Goal: Find specific page/section: Find specific page/section

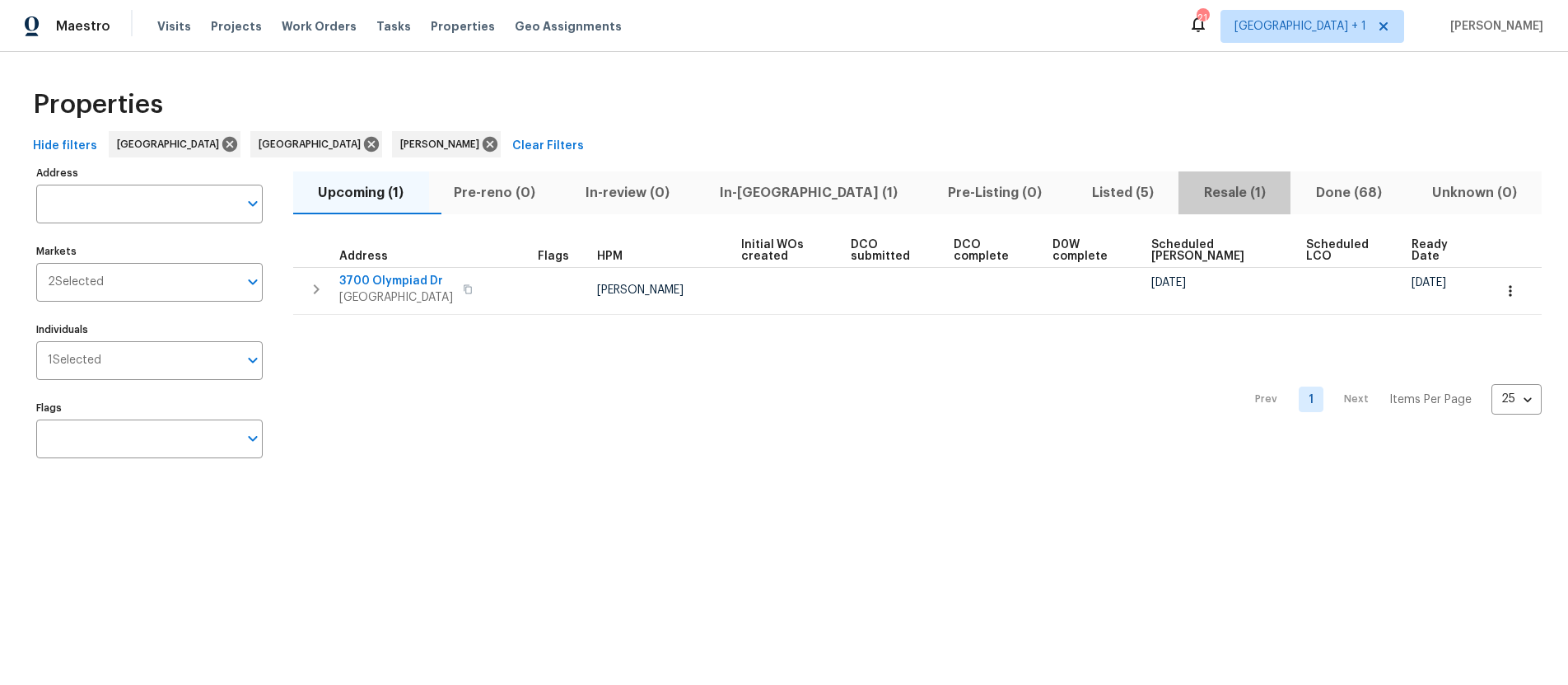
click at [1192, 187] on span "Resale (1)" at bounding box center [1234, 193] width 92 height 23
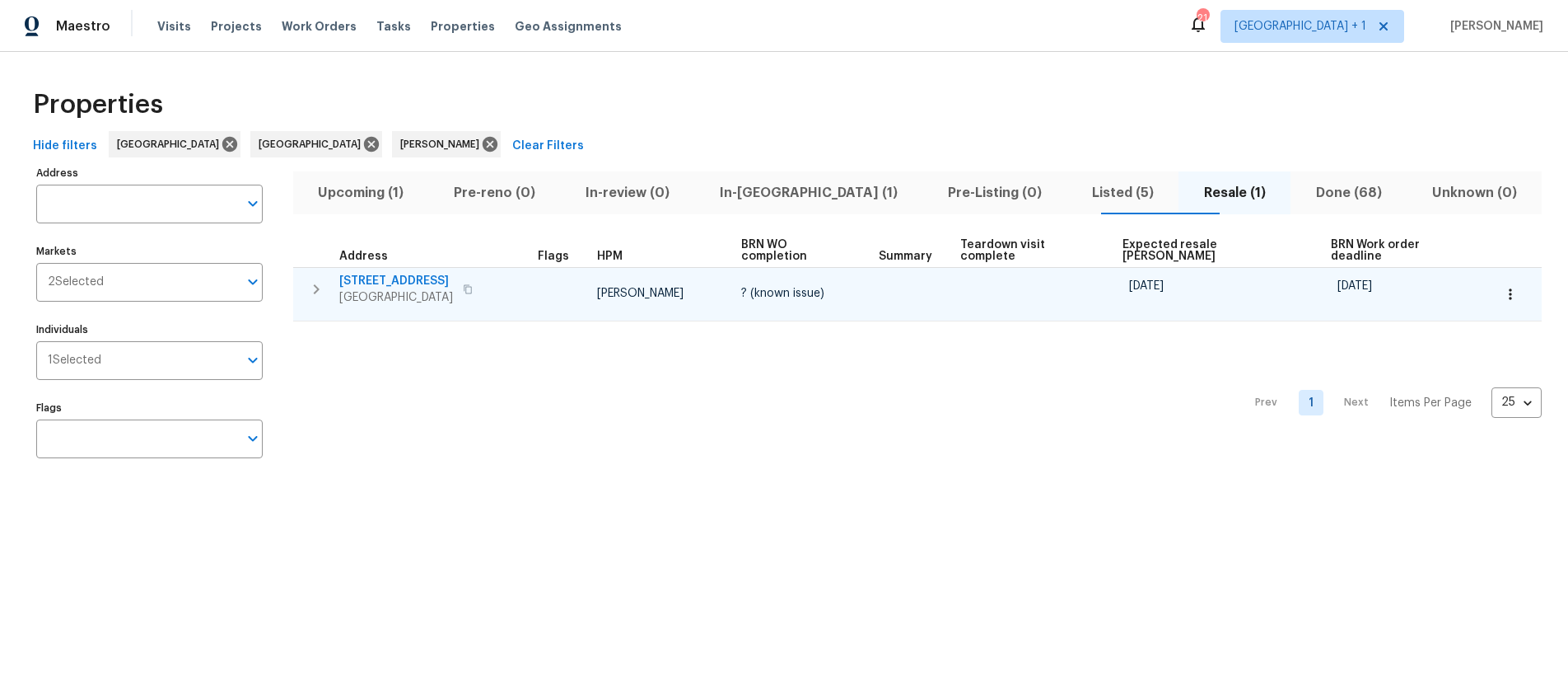
click at [472, 285] on icon "button" at bounding box center [467, 289] width 10 height 10
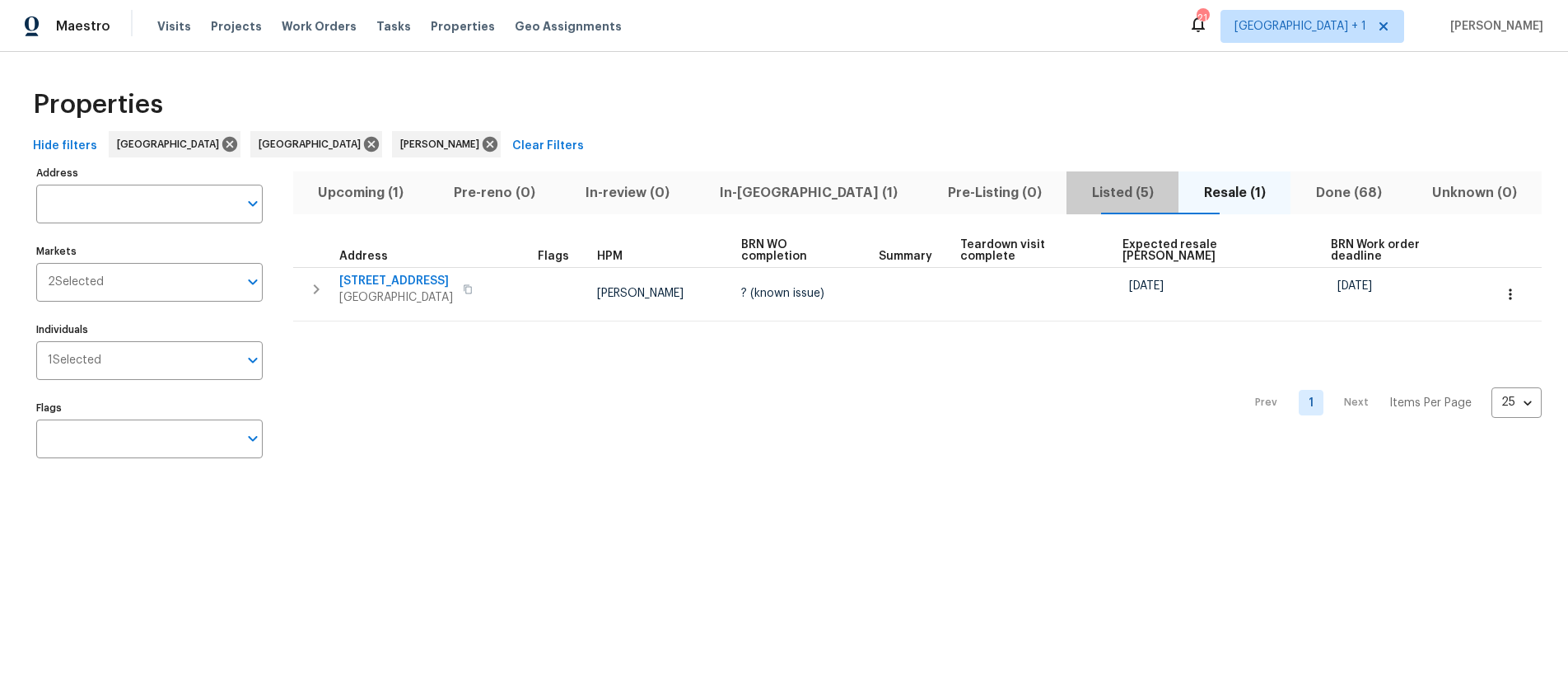
click at [1076, 193] on span "Listed (5)" at bounding box center [1121, 193] width 92 height 23
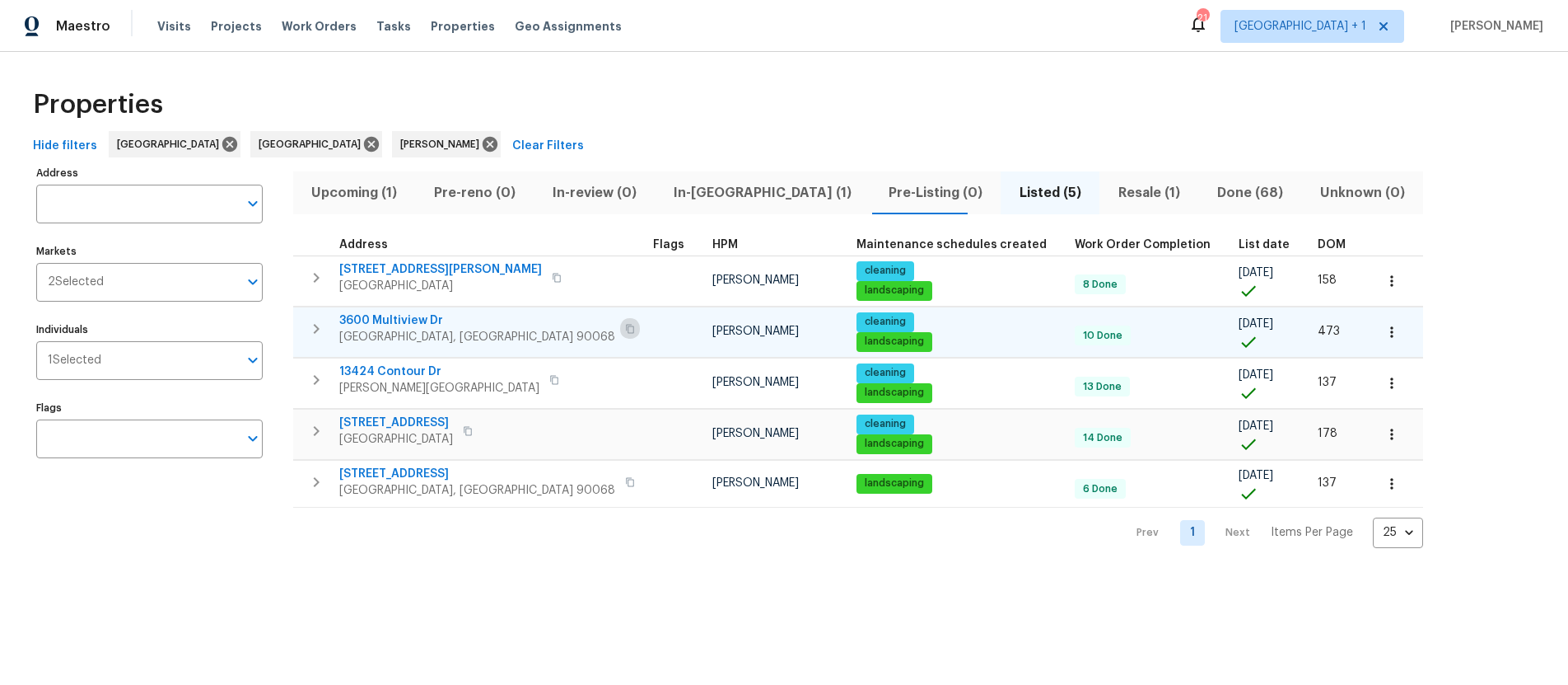
click at [626, 328] on icon "button" at bounding box center [629, 328] width 8 height 9
click at [135, 364] on input "Individuals" at bounding box center [169, 359] width 136 height 38
type input "[PERSON_NAME]"
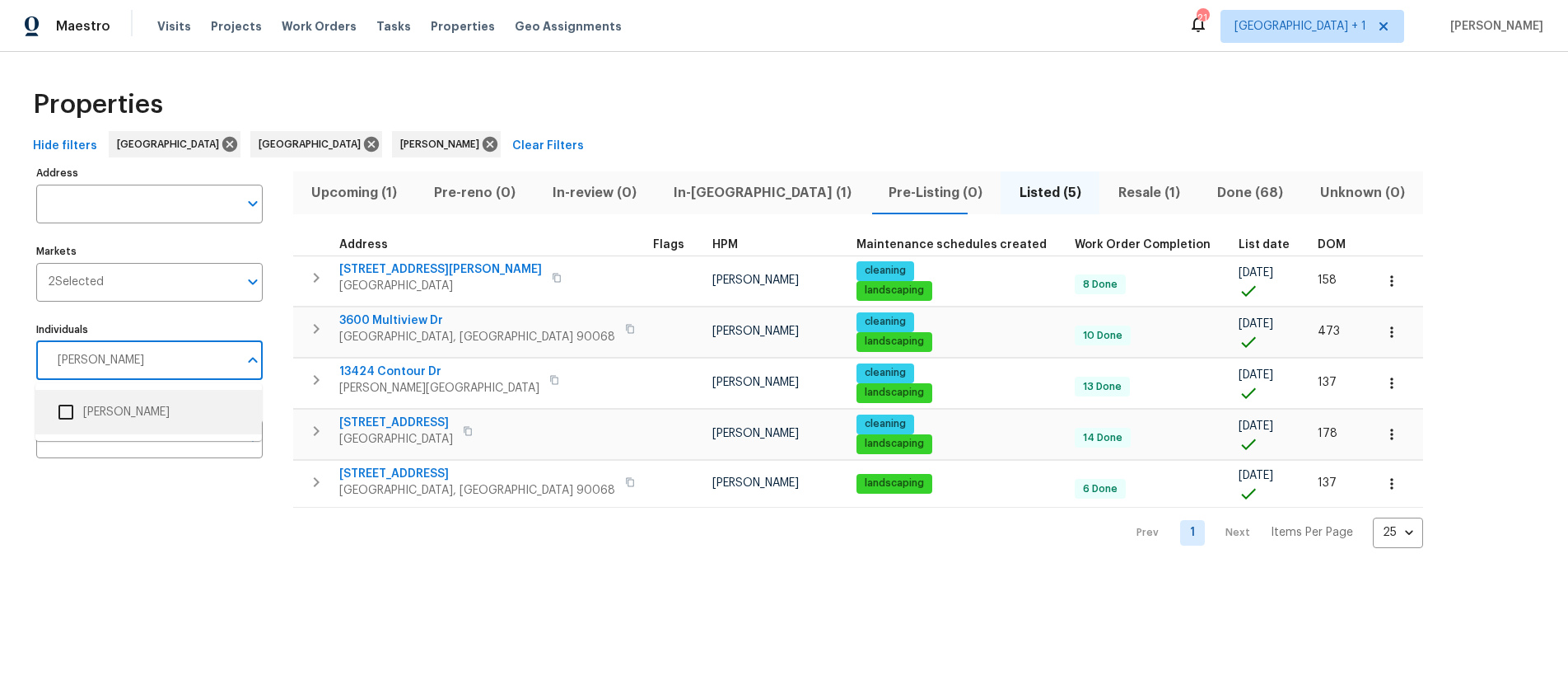
click at [65, 418] on input "checkbox" at bounding box center [65, 411] width 35 height 35
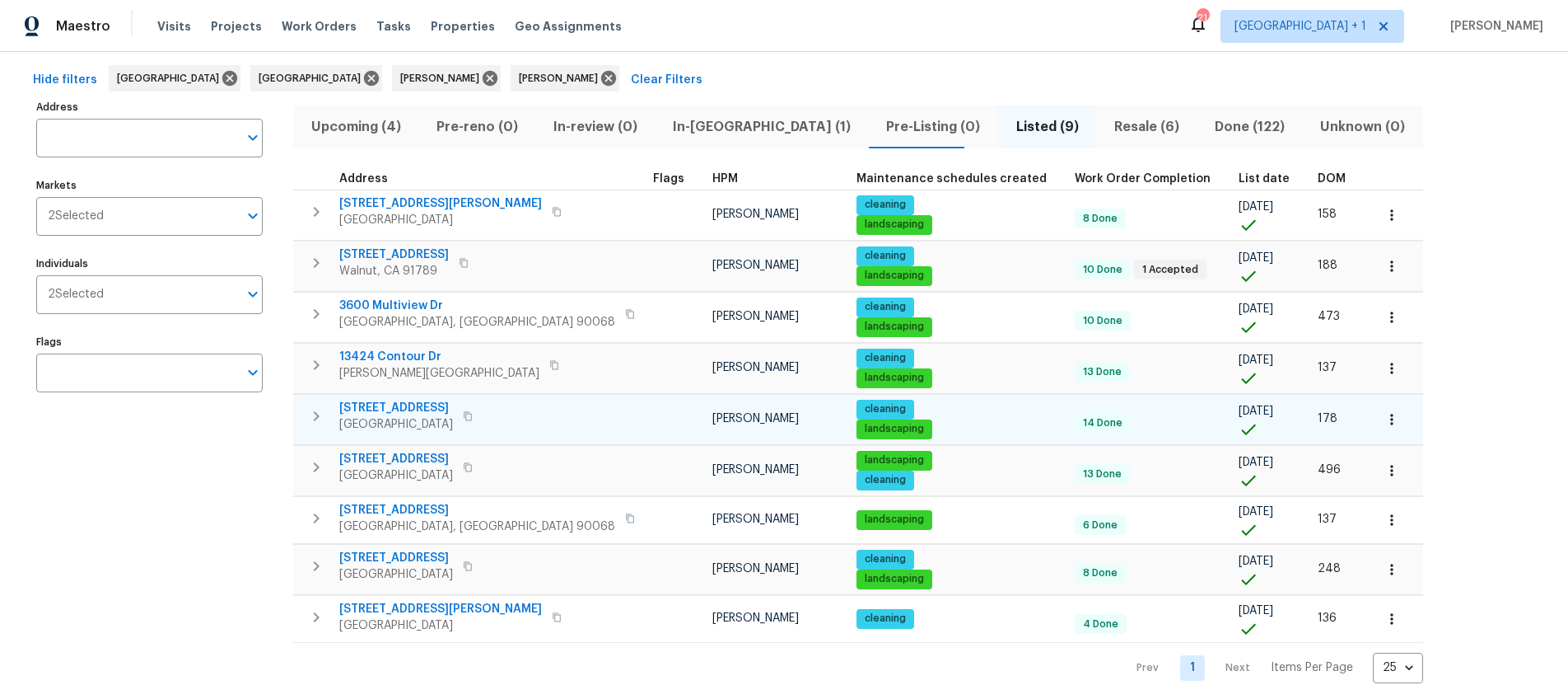
scroll to position [70, 0]
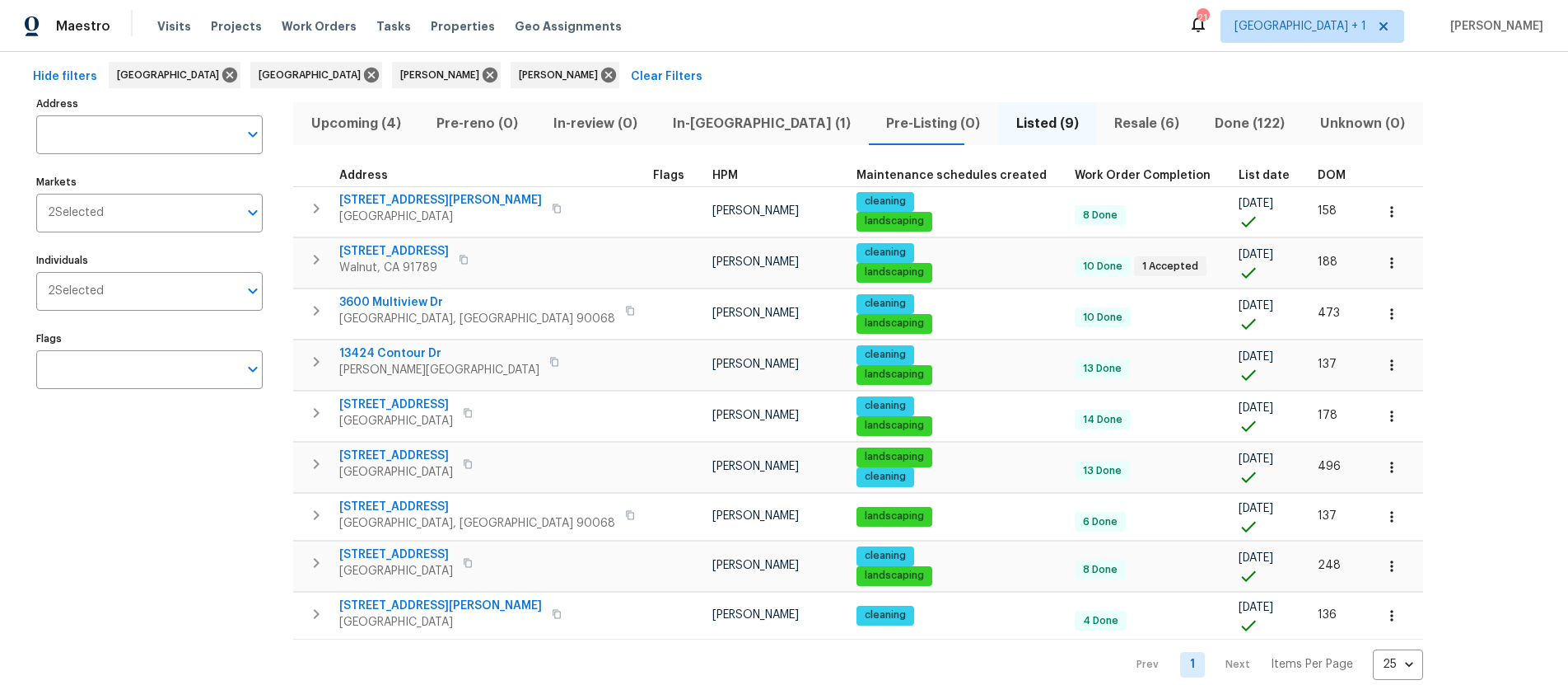
click at [1105, 123] on span "Resale (6)" at bounding box center [1145, 124] width 81 height 23
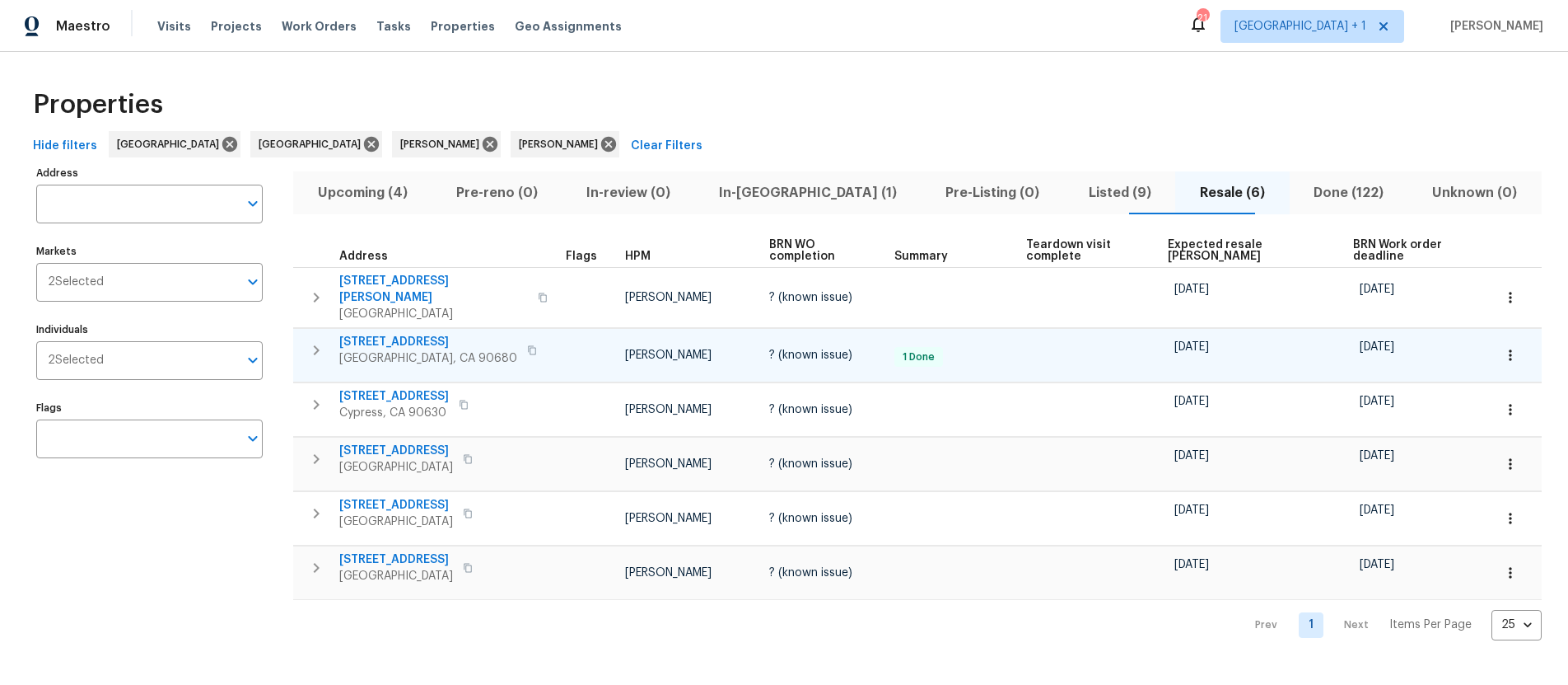
click at [528, 345] on icon "button" at bounding box center [531, 350] width 8 height 9
click at [527, 345] on icon "button" at bounding box center [531, 350] width 10 height 10
click at [379, 195] on span "Upcoming (4)" at bounding box center [362, 193] width 119 height 23
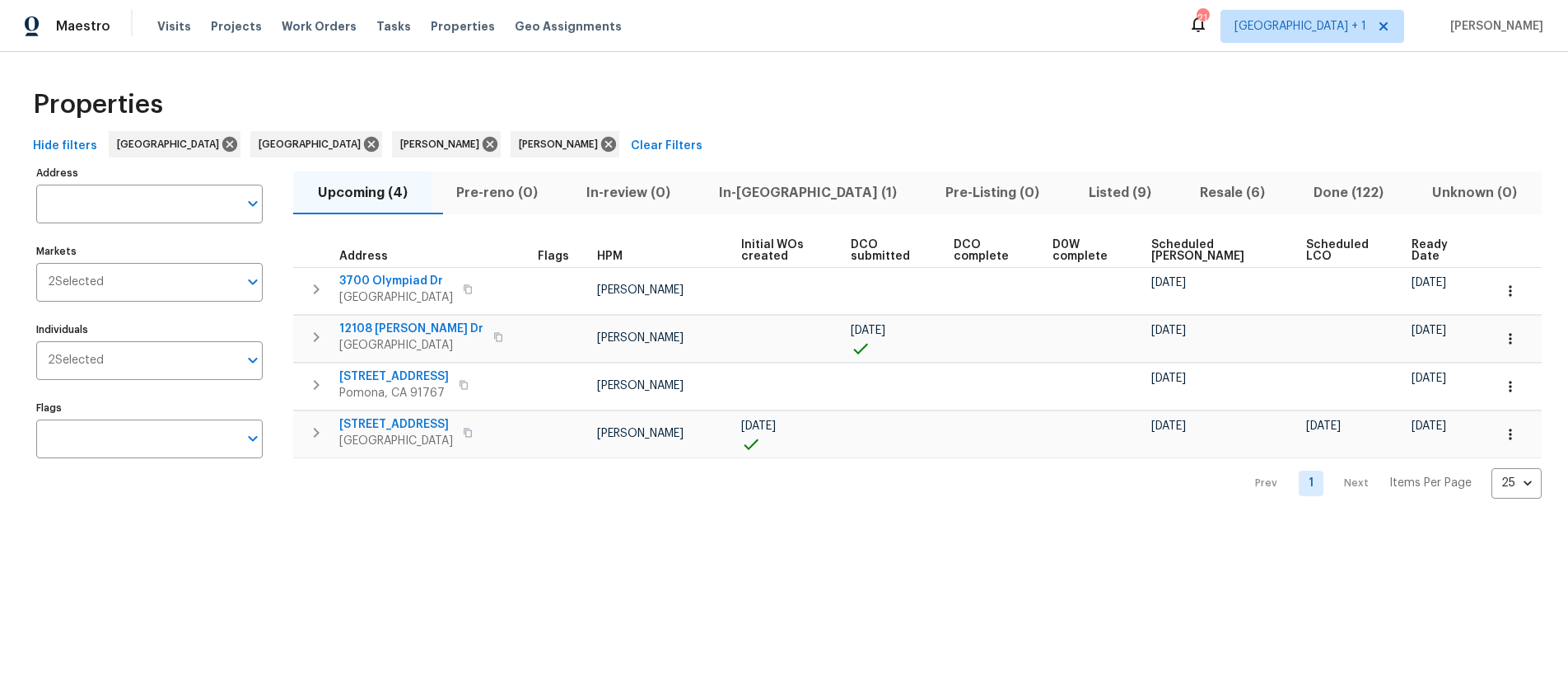
click at [535, 483] on div "Prev 1 Next Items Per Page 25 25 ​" at bounding box center [917, 478] width 1248 height 40
click at [533, 502] on div "Properties Hide filters [GEOGRAPHIC_DATA] Riverside [PERSON_NAME] [PERSON_NAME]…" at bounding box center [784, 288] width 1568 height 473
click at [493, 336] on icon "button" at bounding box center [497, 336] width 10 height 10
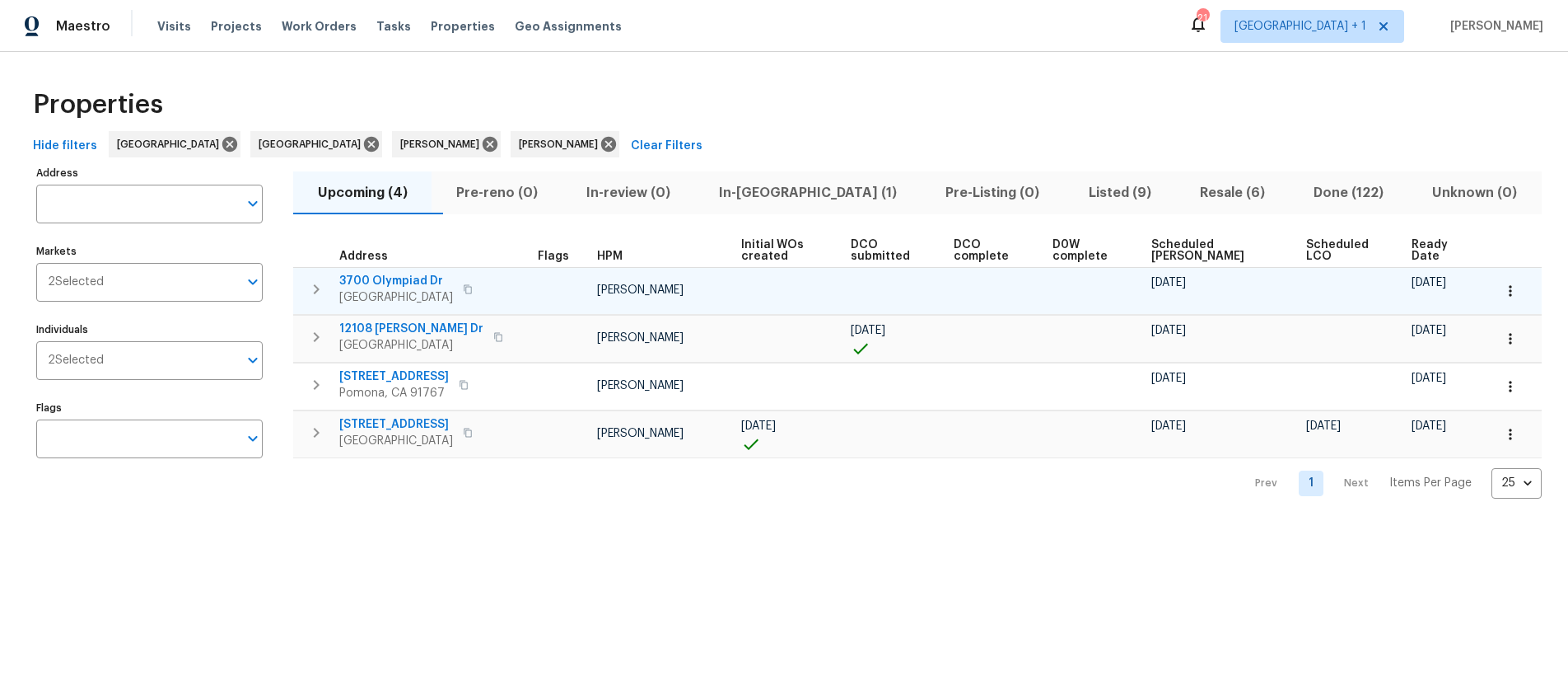
click at [465, 286] on icon "button" at bounding box center [467, 289] width 10 height 10
